Goal: Transaction & Acquisition: Subscribe to service/newsletter

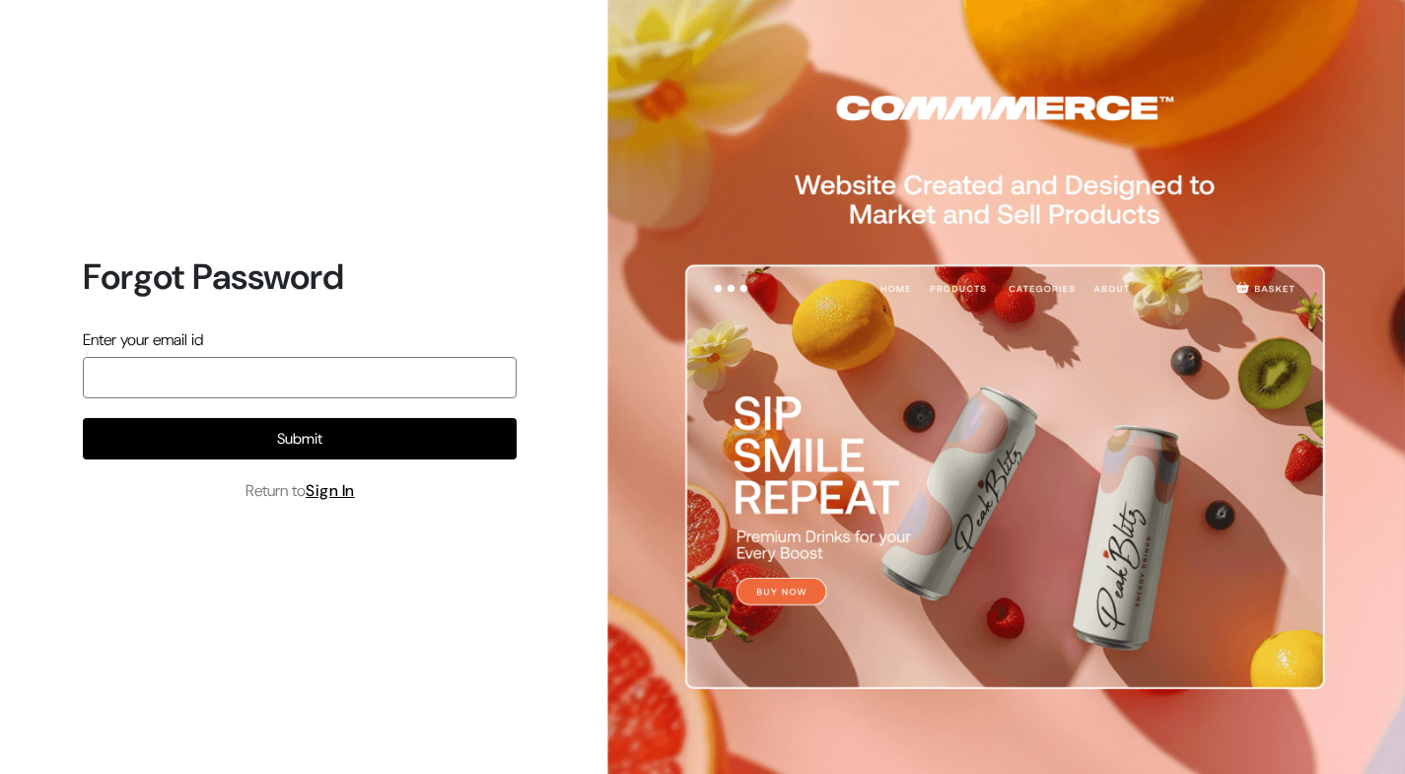
click at [102, 380] on input "email" at bounding box center [300, 377] width 434 height 41
type input "rushad93@gmail.com"
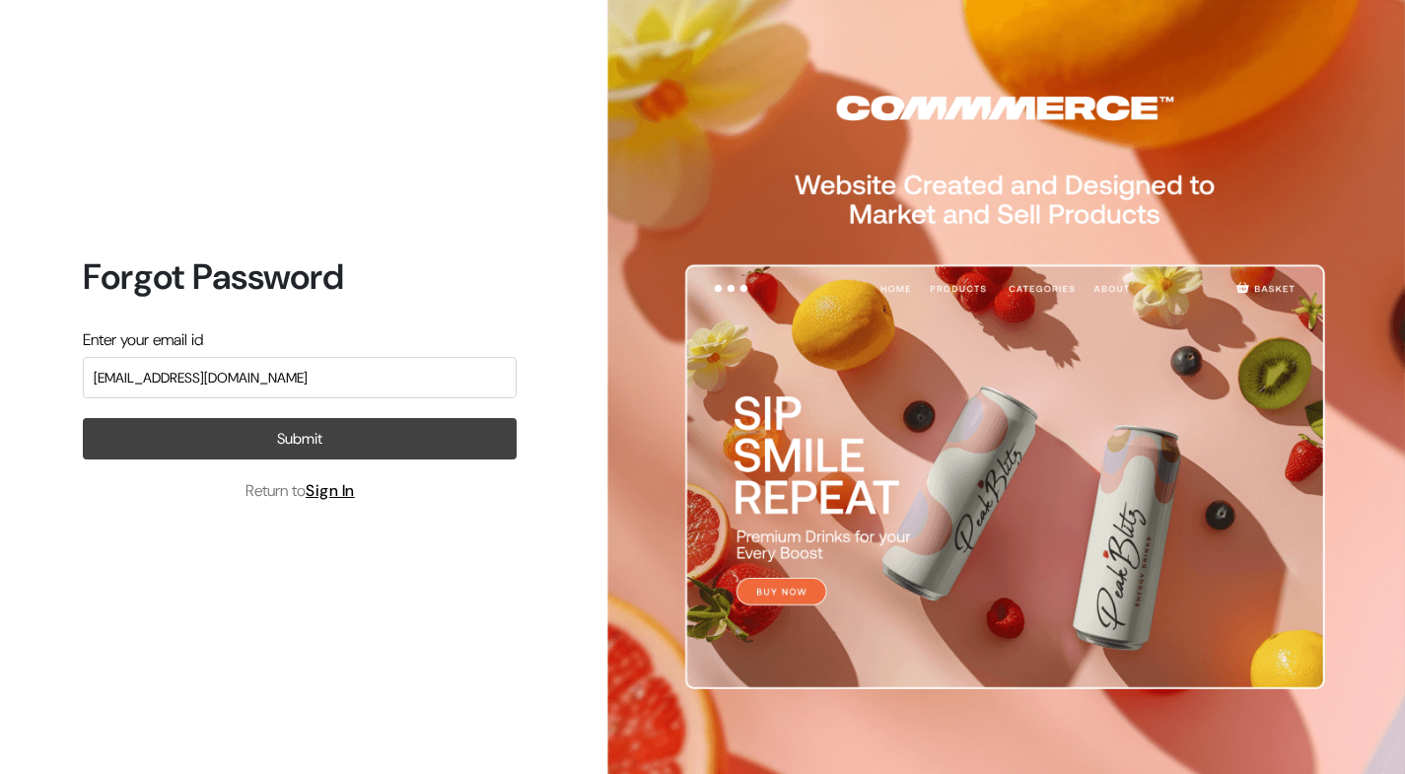
click at [279, 438] on button "Submit" at bounding box center [300, 438] width 434 height 41
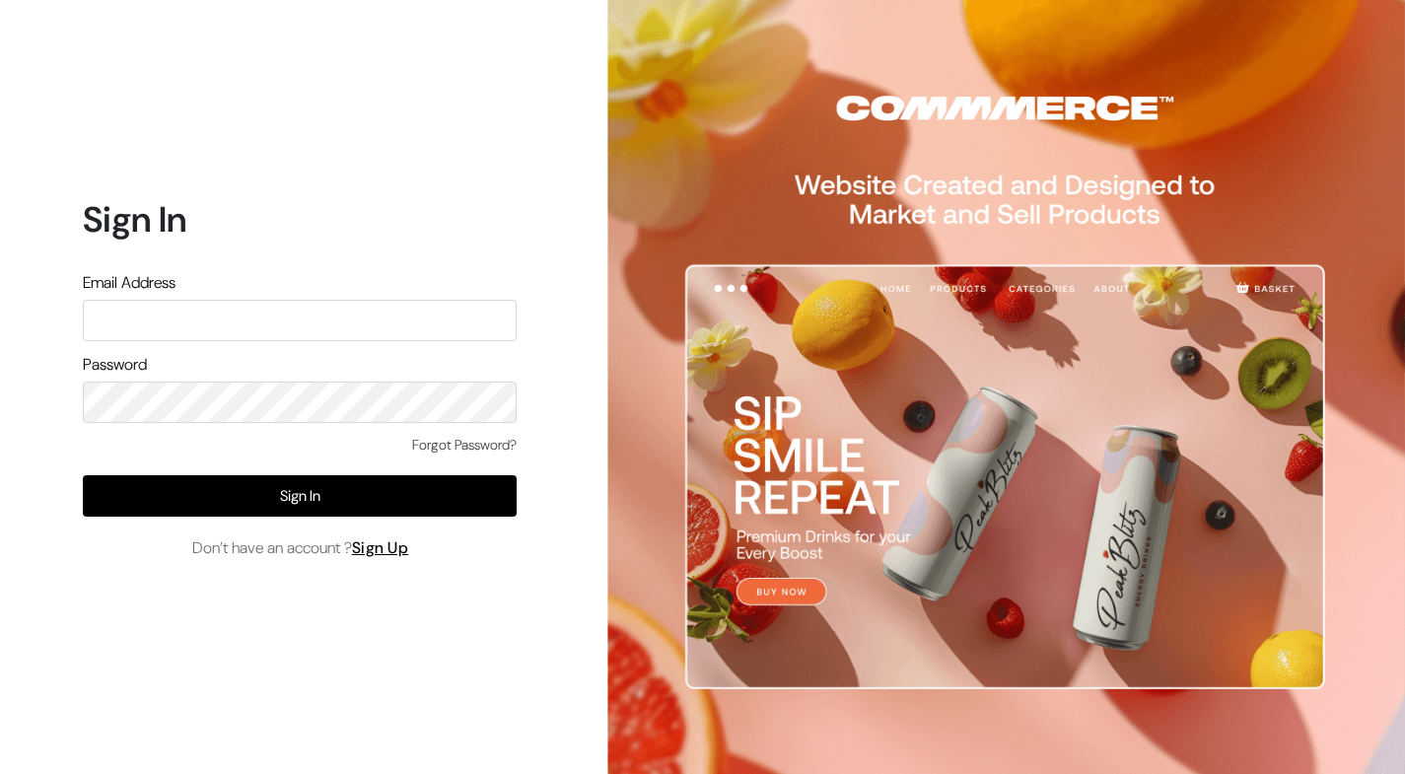
click at [206, 302] on input "text" at bounding box center [300, 320] width 434 height 41
type input "rushad93@gmail.com"
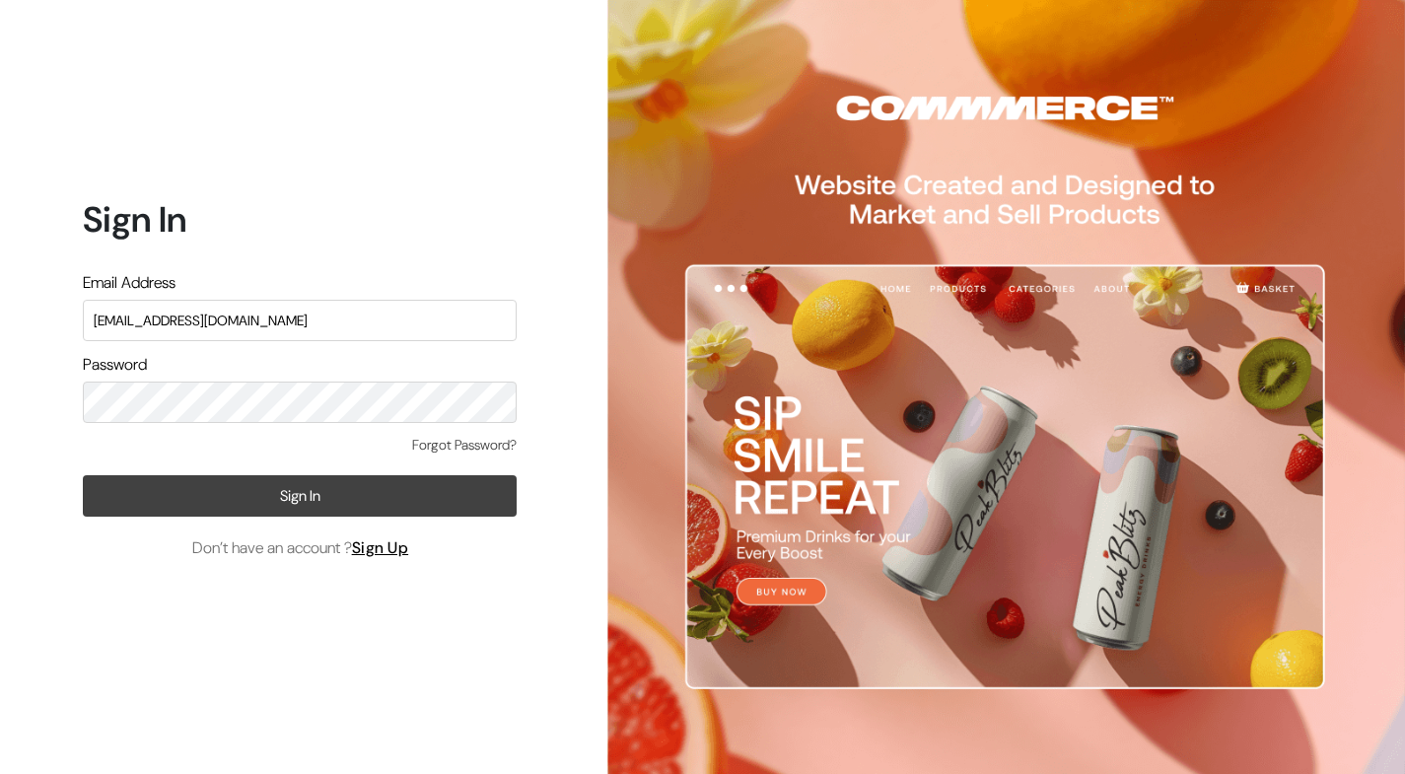
click at [287, 481] on button "Sign In" at bounding box center [300, 495] width 434 height 41
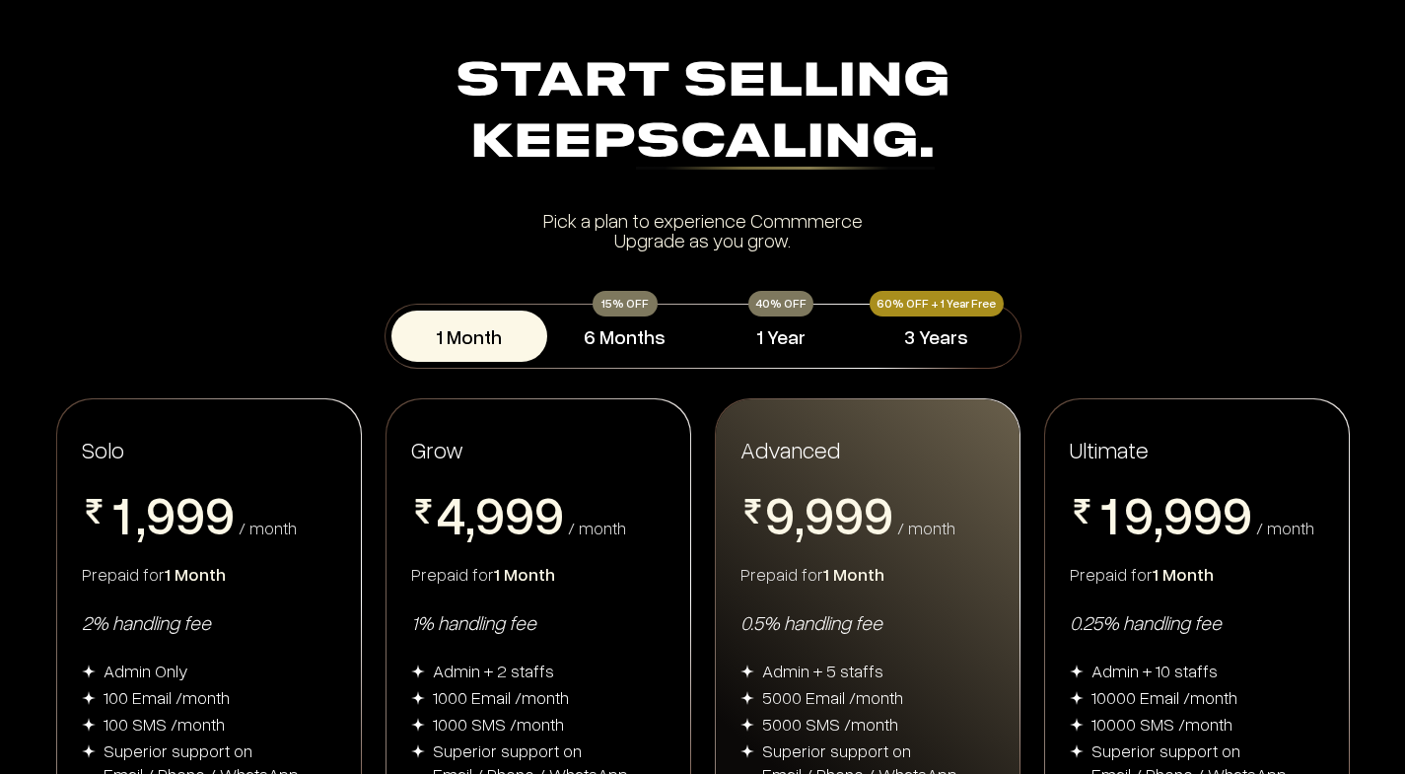
scroll to position [36, 0]
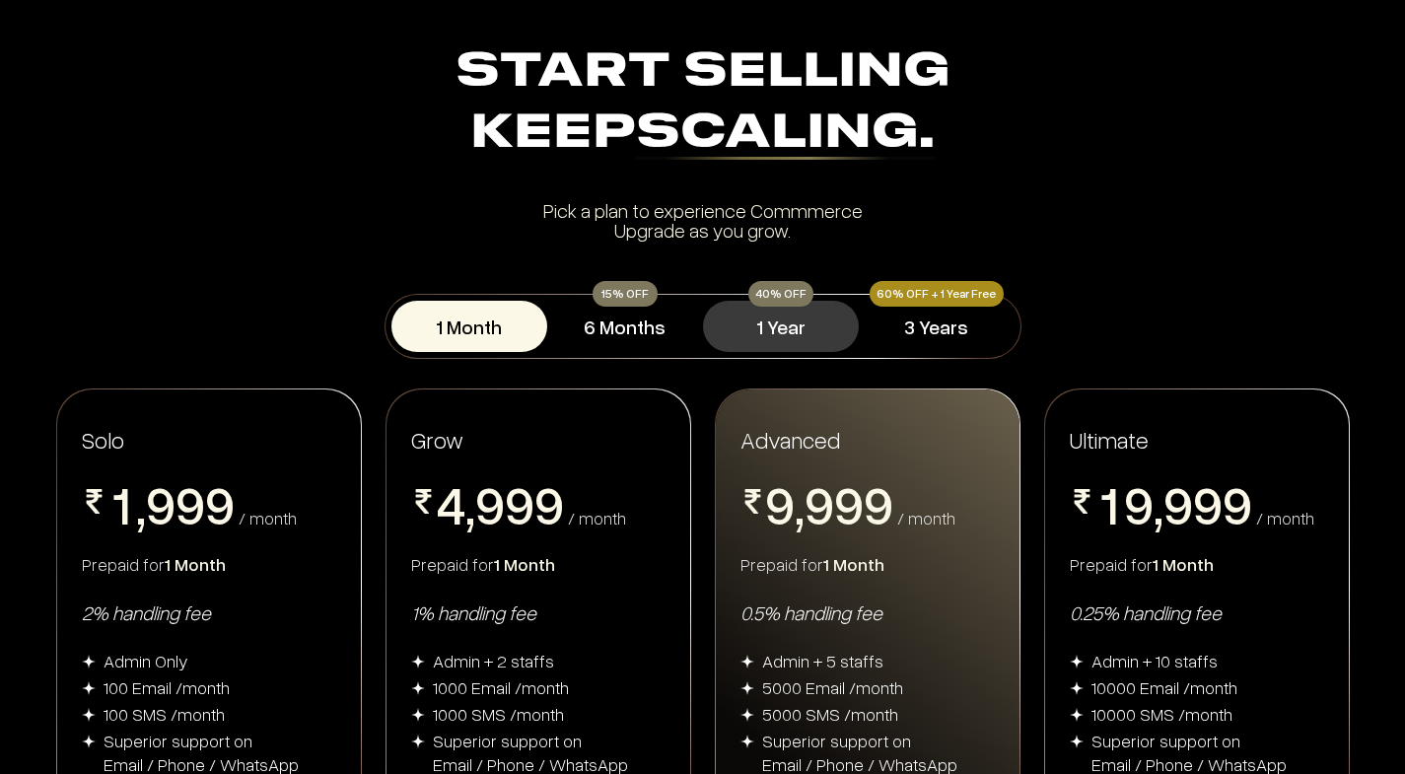
click at [798, 329] on button "1 Year" at bounding box center [781, 326] width 156 height 51
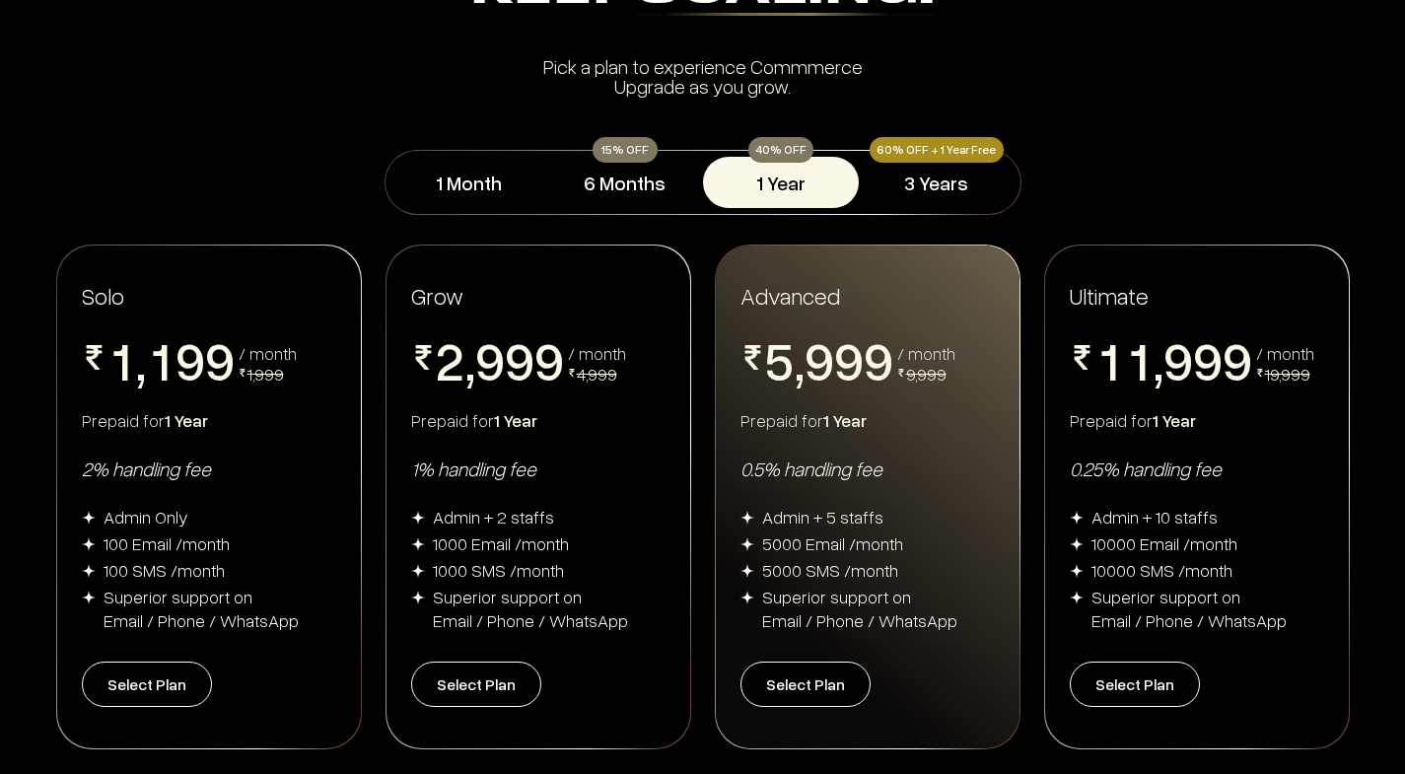
scroll to position [187, 0]
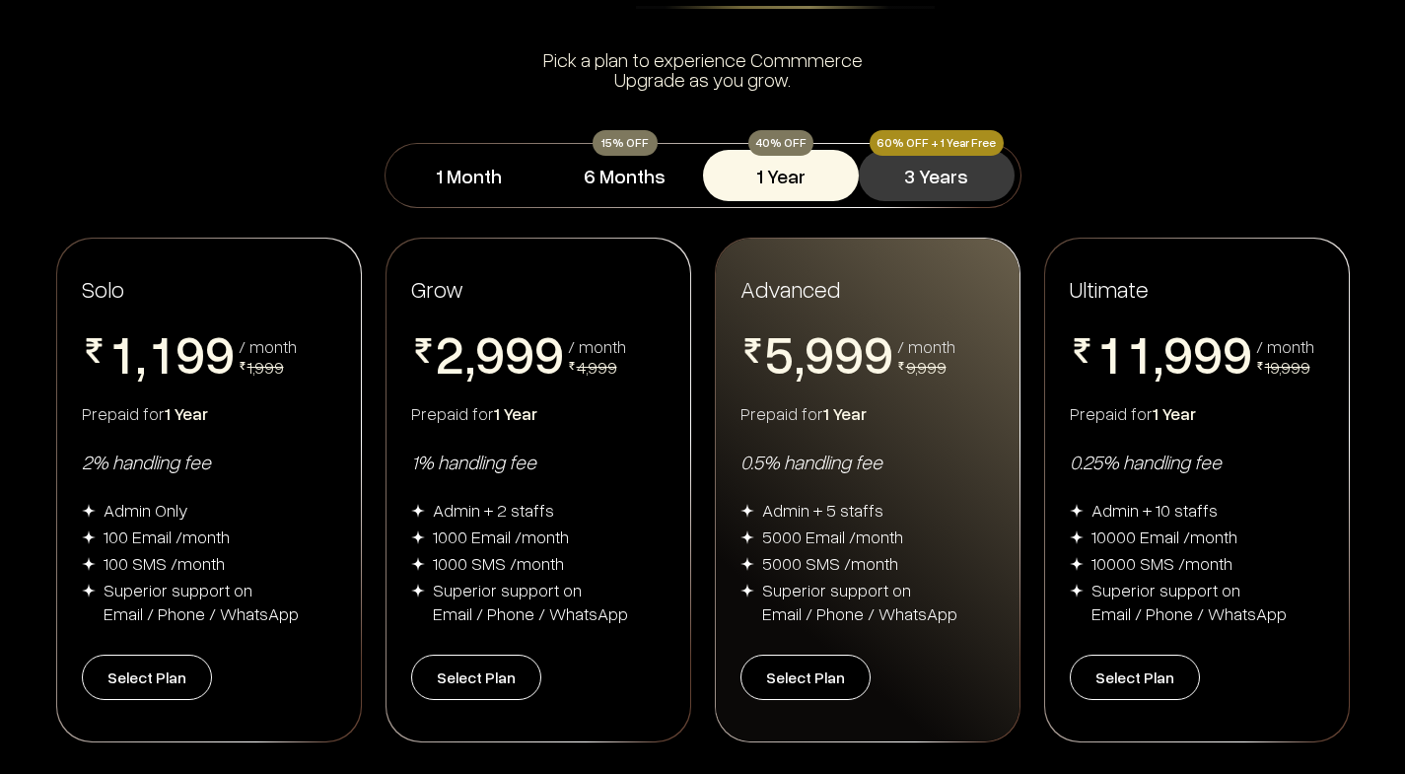
click at [956, 194] on button "3 Years" at bounding box center [937, 175] width 156 height 51
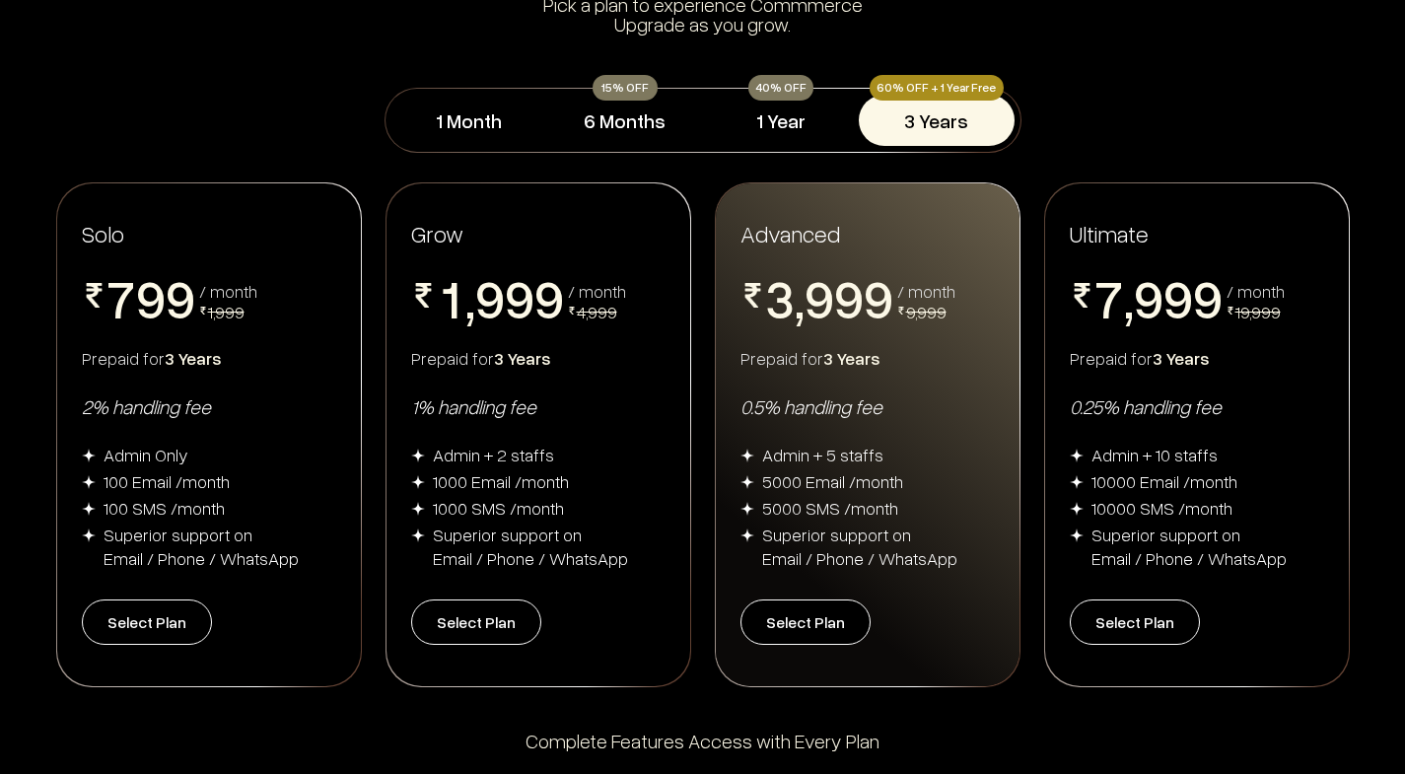
scroll to position [265, 0]
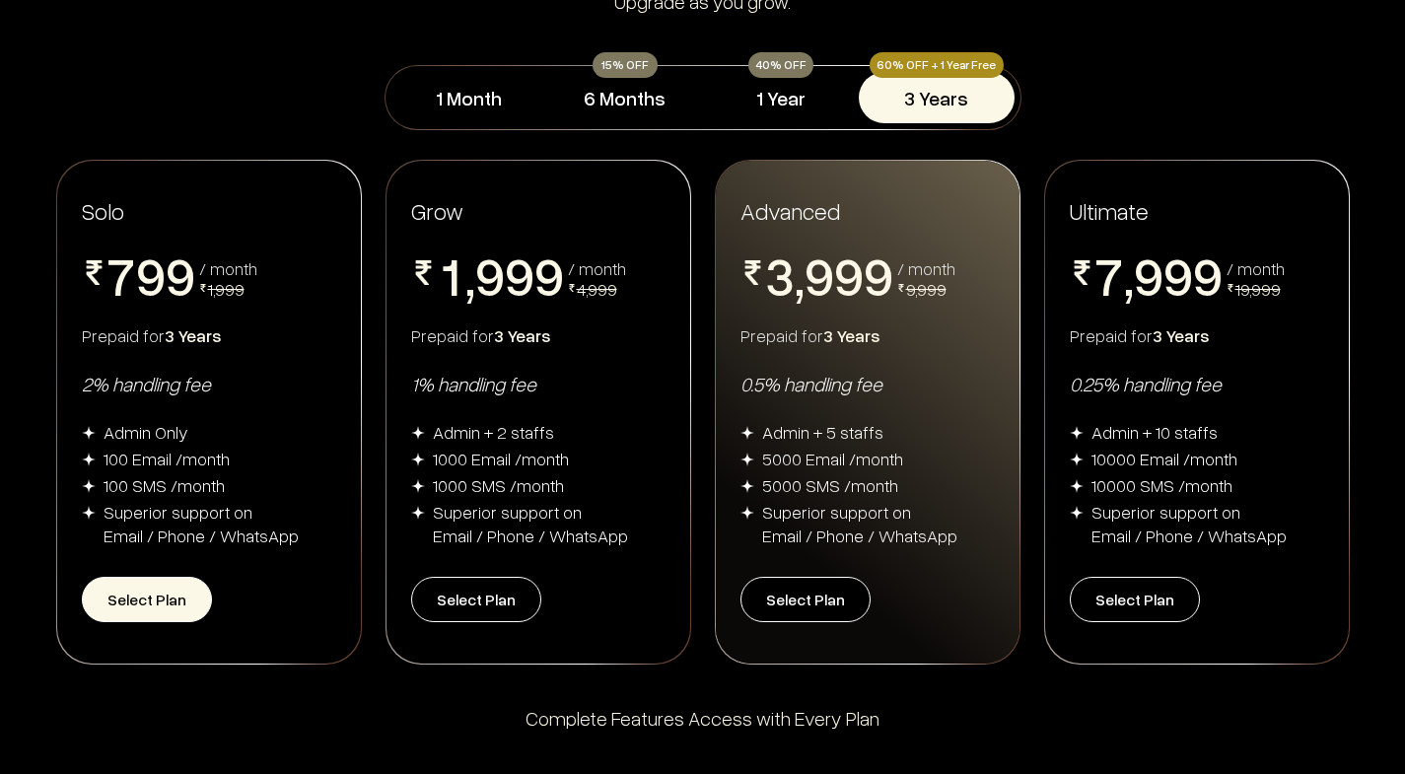
click at [132, 610] on button "Select Plan" at bounding box center [147, 599] width 130 height 45
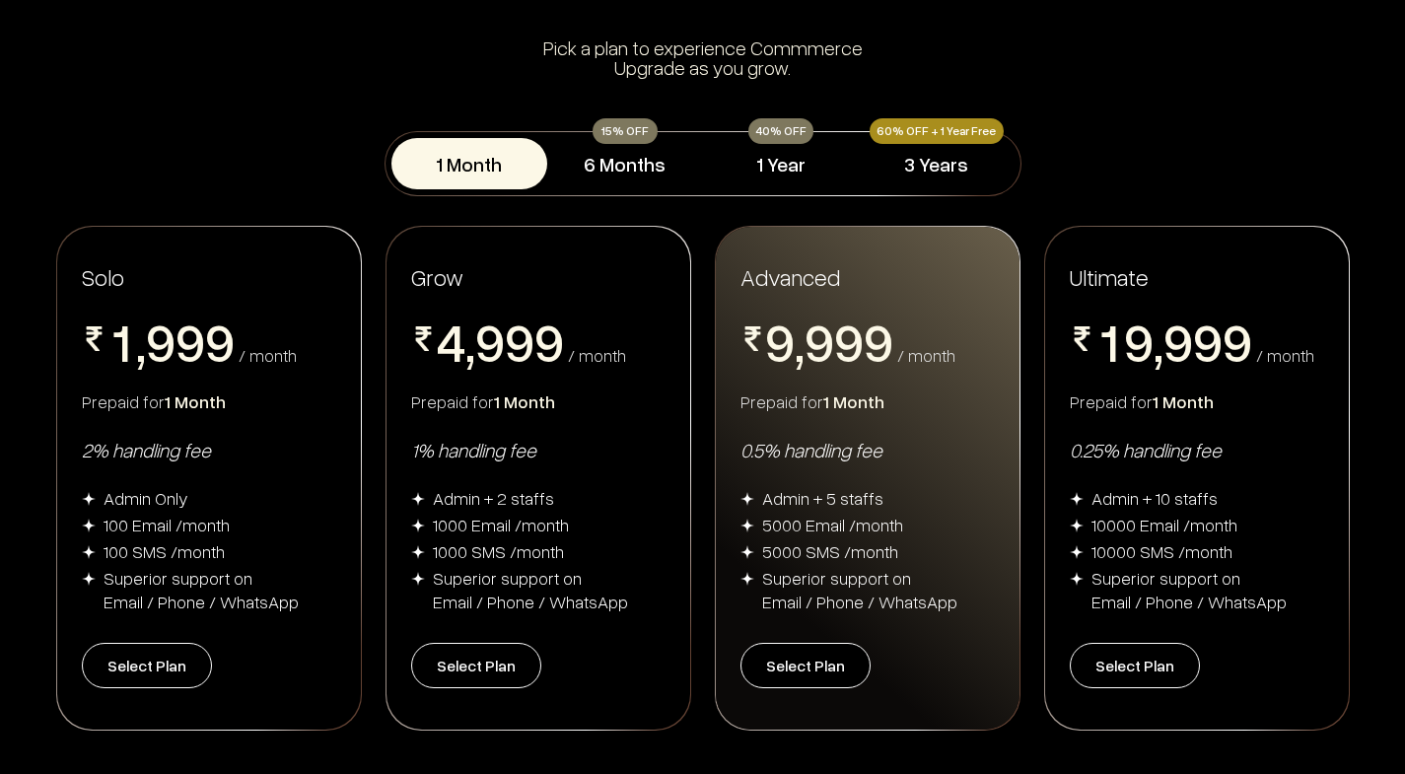
scroll to position [200, 0]
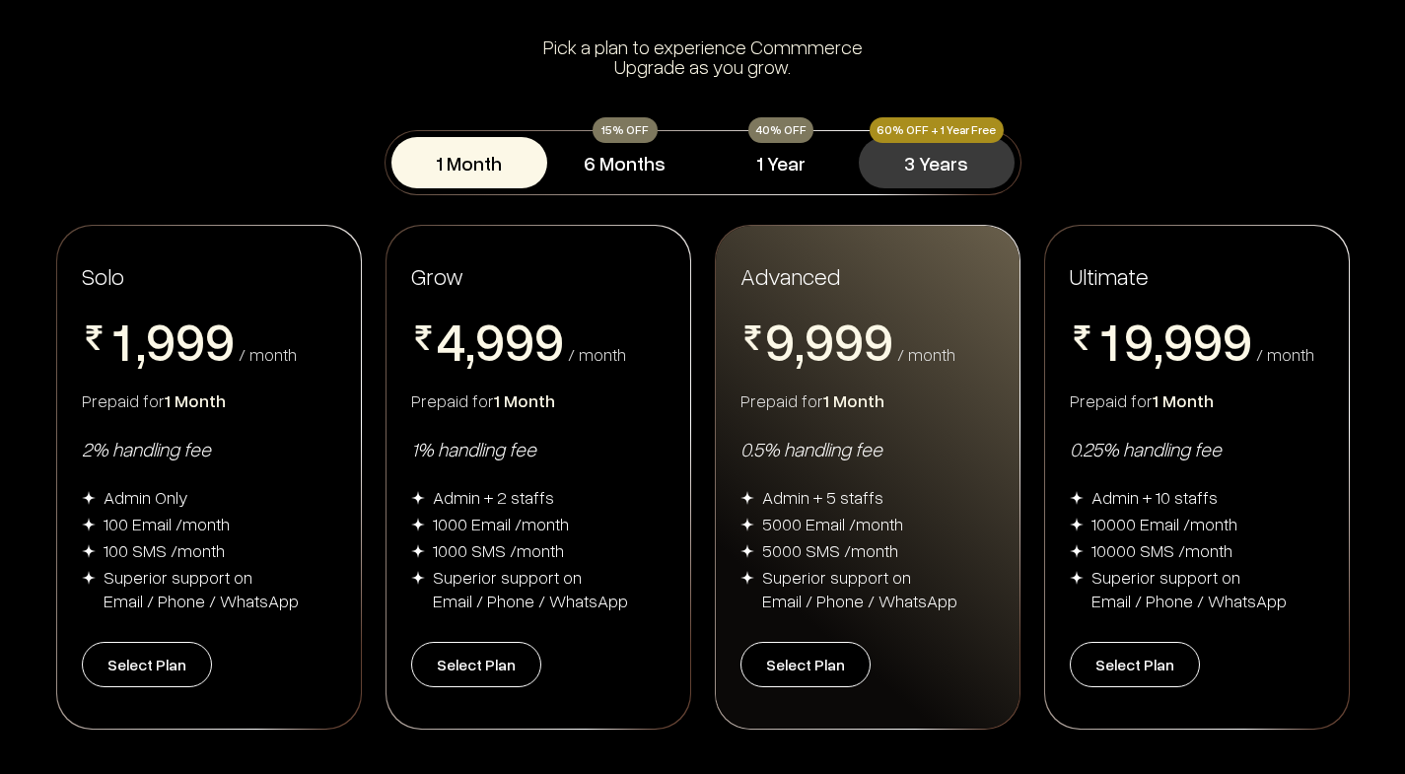
click at [912, 172] on button "3 Years" at bounding box center [937, 162] width 156 height 51
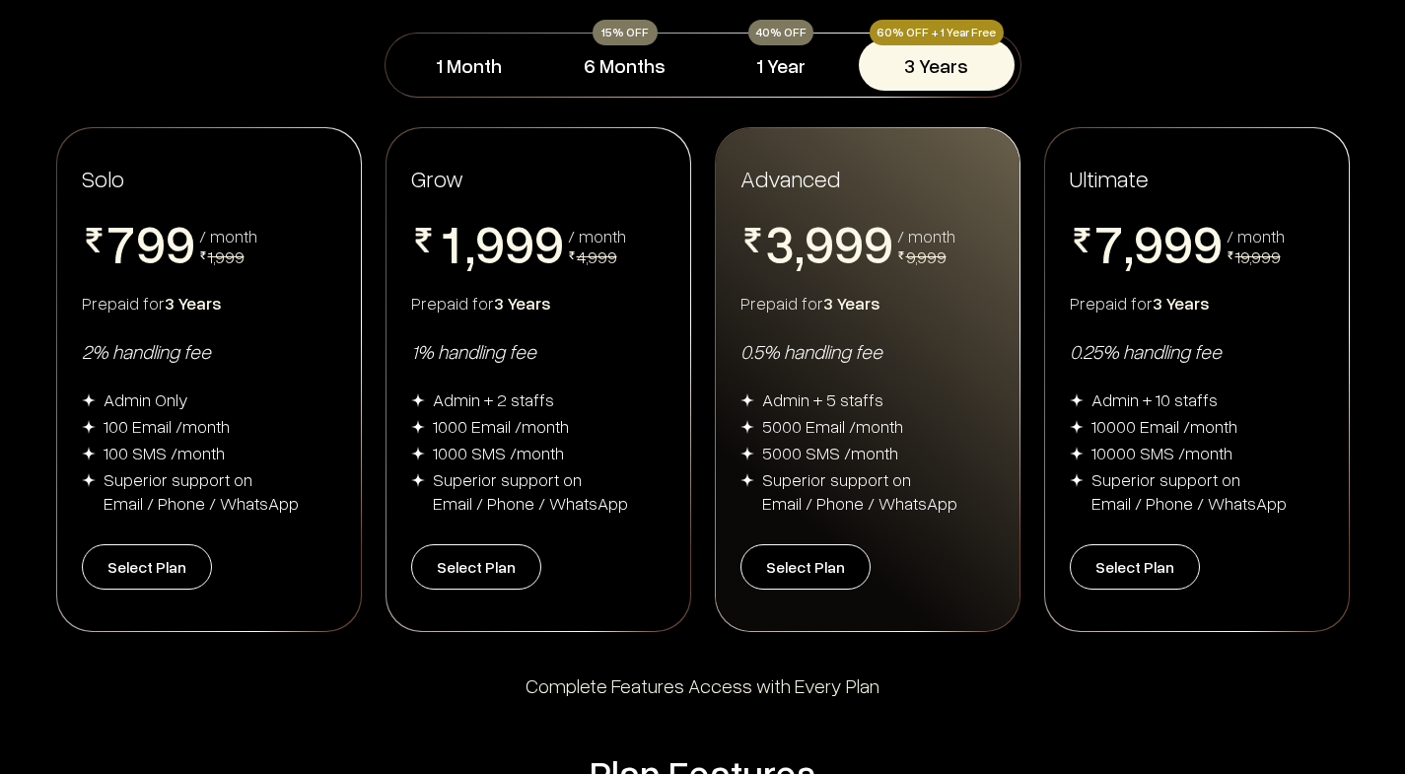
scroll to position [287, 0]
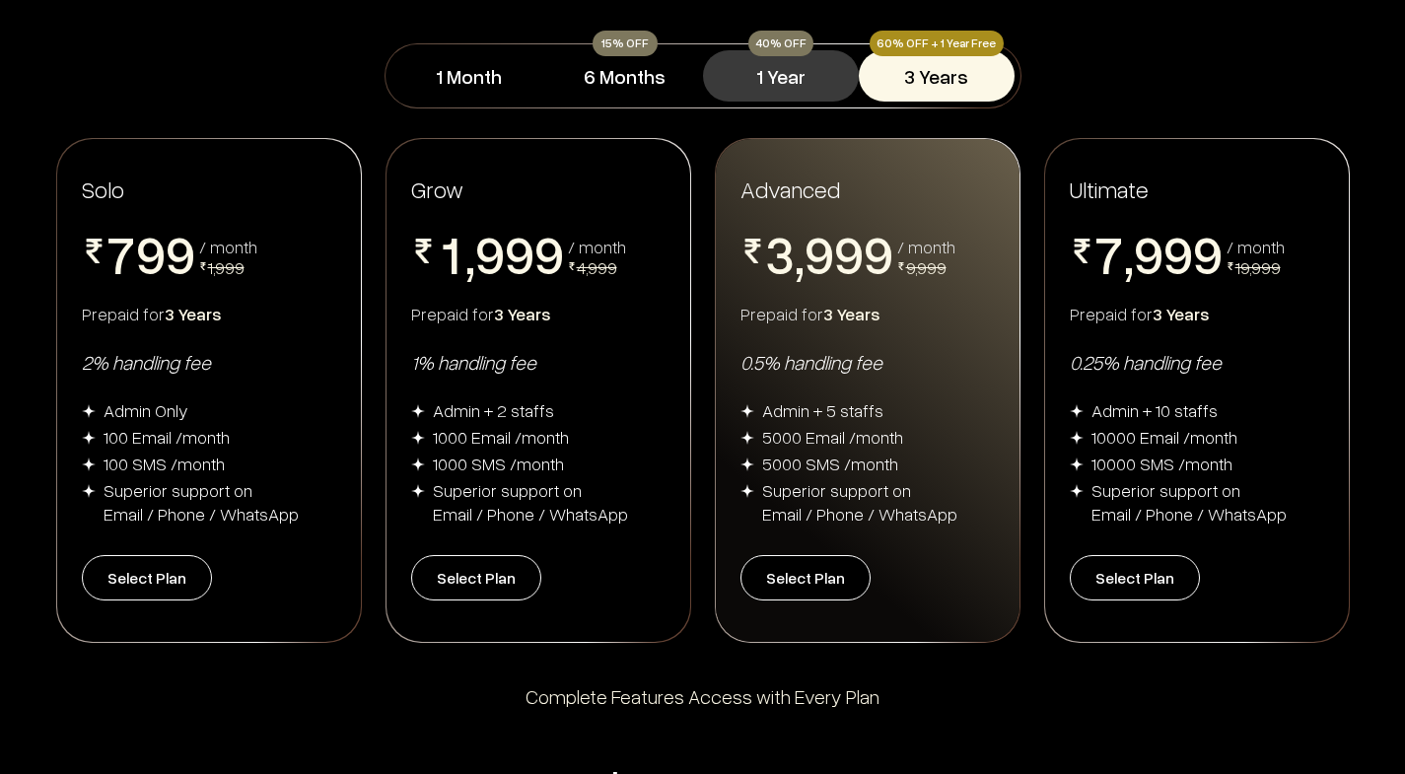
click at [774, 85] on button "1 Year" at bounding box center [781, 75] width 156 height 51
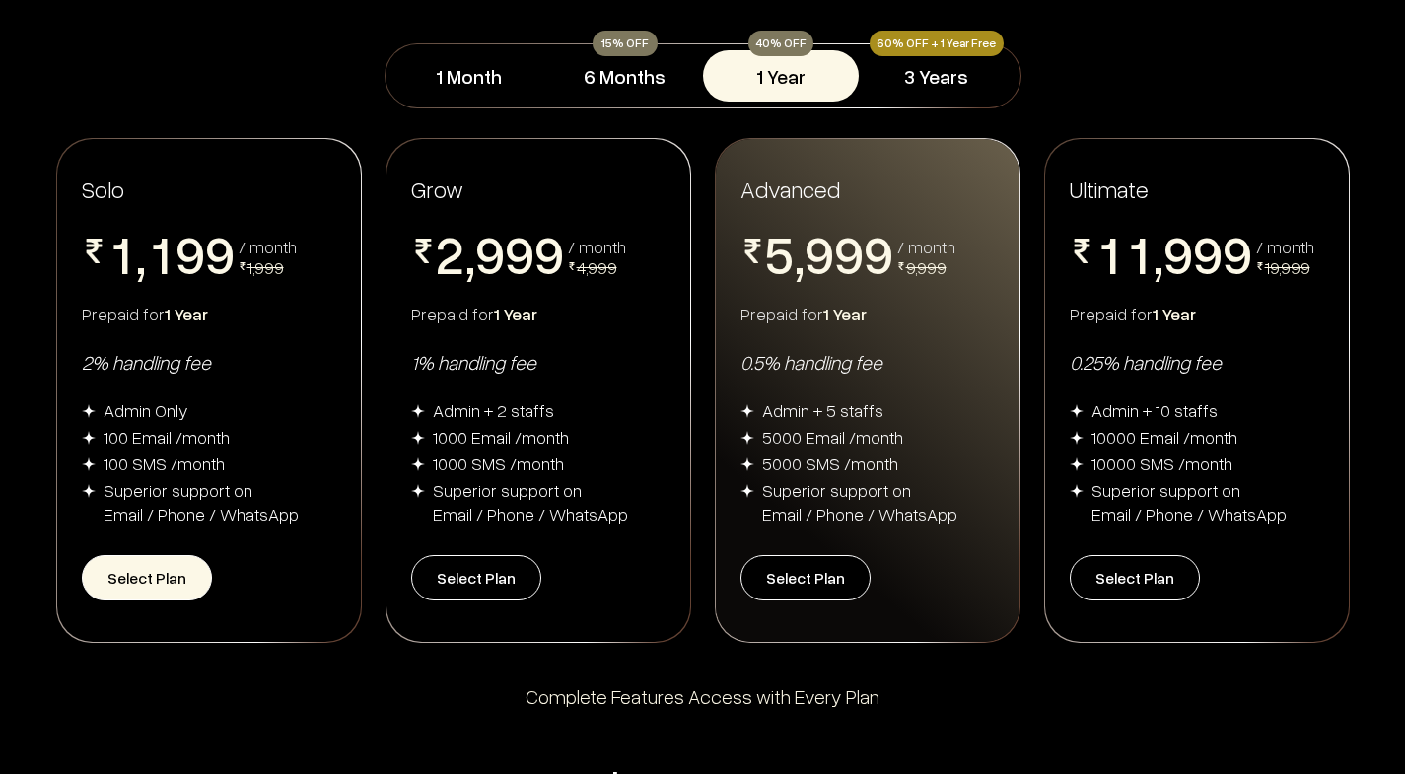
click at [97, 566] on button "Select Plan" at bounding box center [147, 577] width 130 height 45
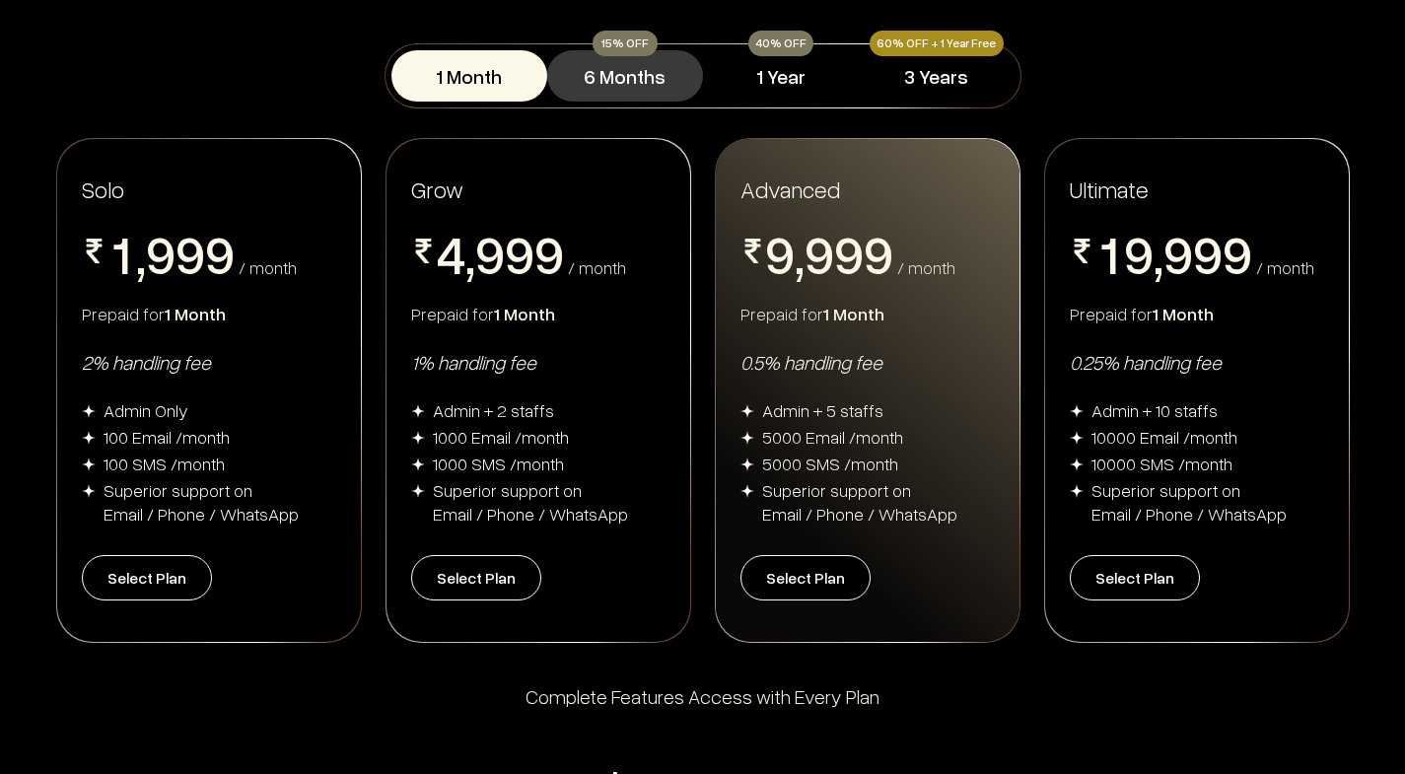
click at [623, 88] on button "6 Months" at bounding box center [625, 75] width 156 height 51
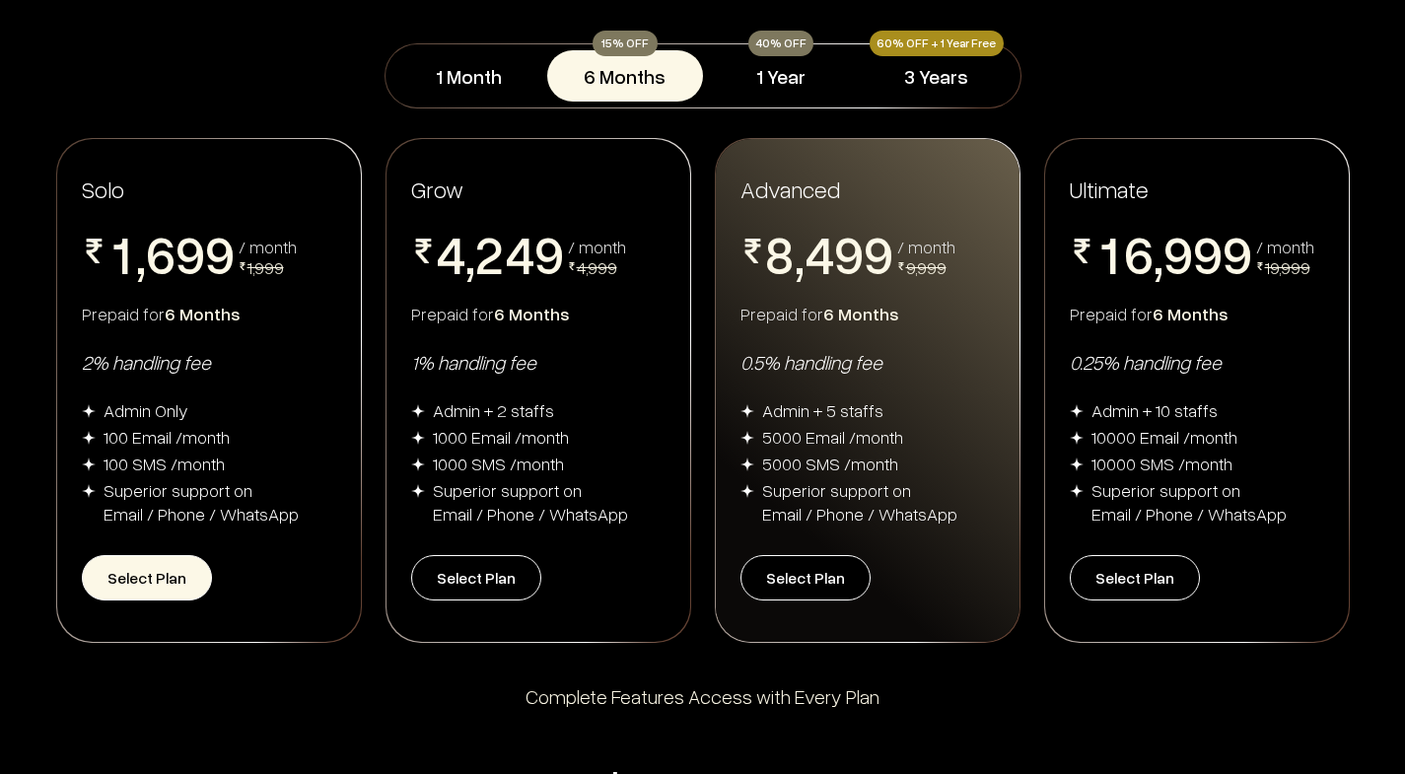
click at [102, 594] on button "Select Plan" at bounding box center [147, 577] width 130 height 45
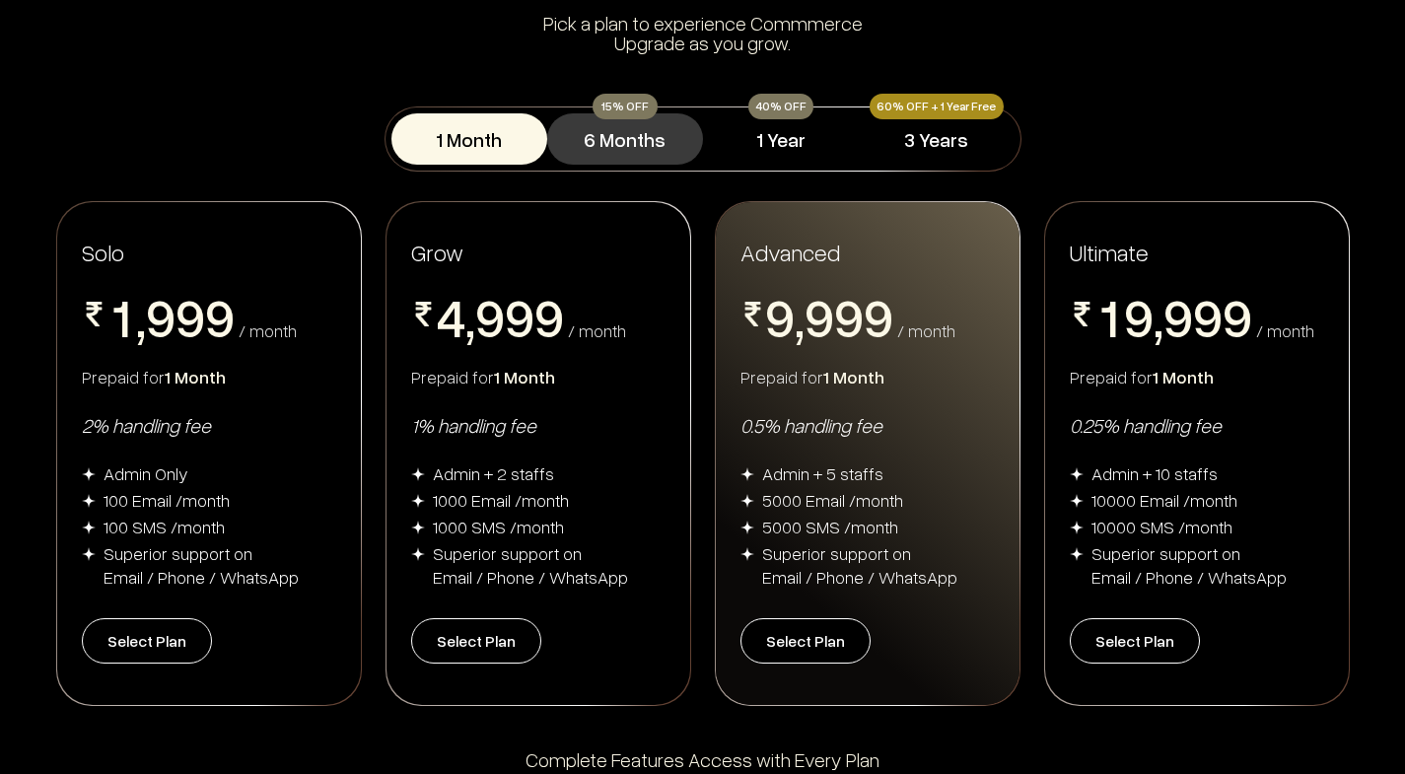
scroll to position [221, 0]
